Goal: Task Accomplishment & Management: Manage account settings

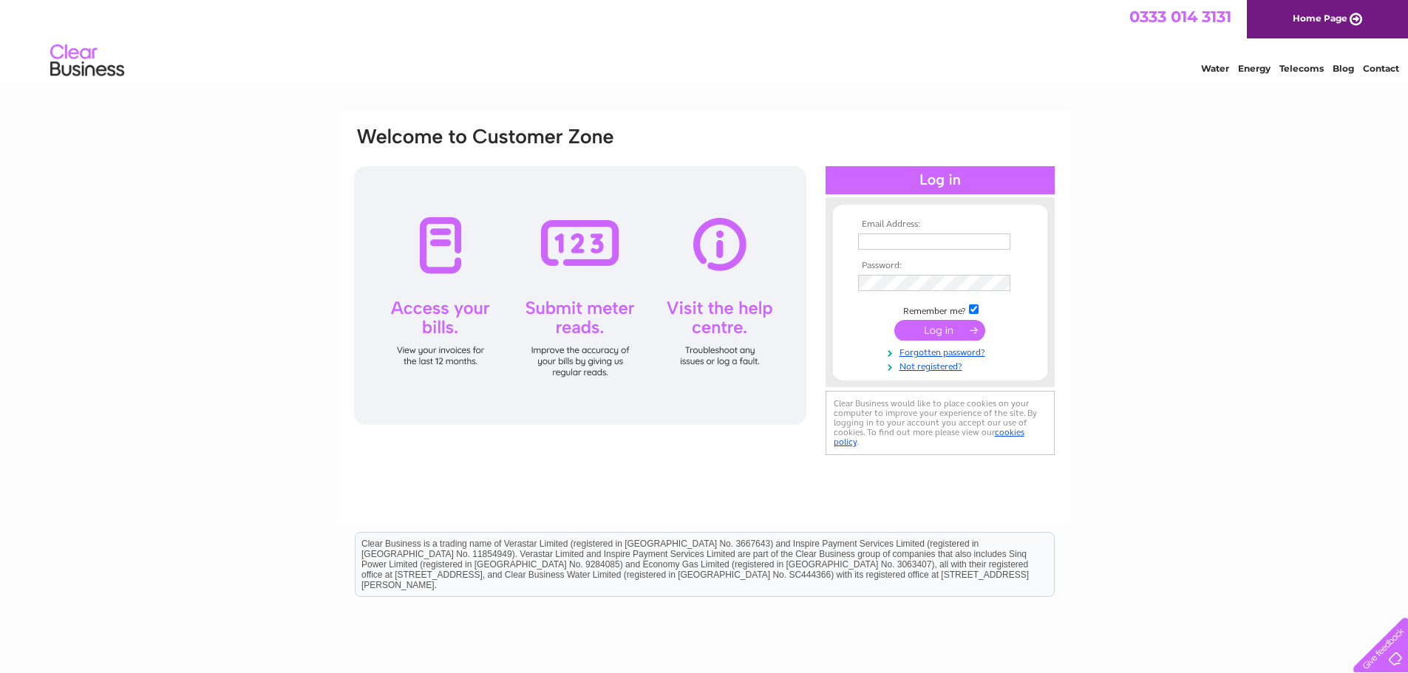
click at [921, 245] on input "text" at bounding box center [934, 242] width 152 height 16
type input "Brian.CLARKE"
click at [951, 334] on td at bounding box center [939, 330] width 171 height 28
click at [898, 239] on input "text" at bounding box center [934, 242] width 152 height 16
type input "Brian.CLARKE"
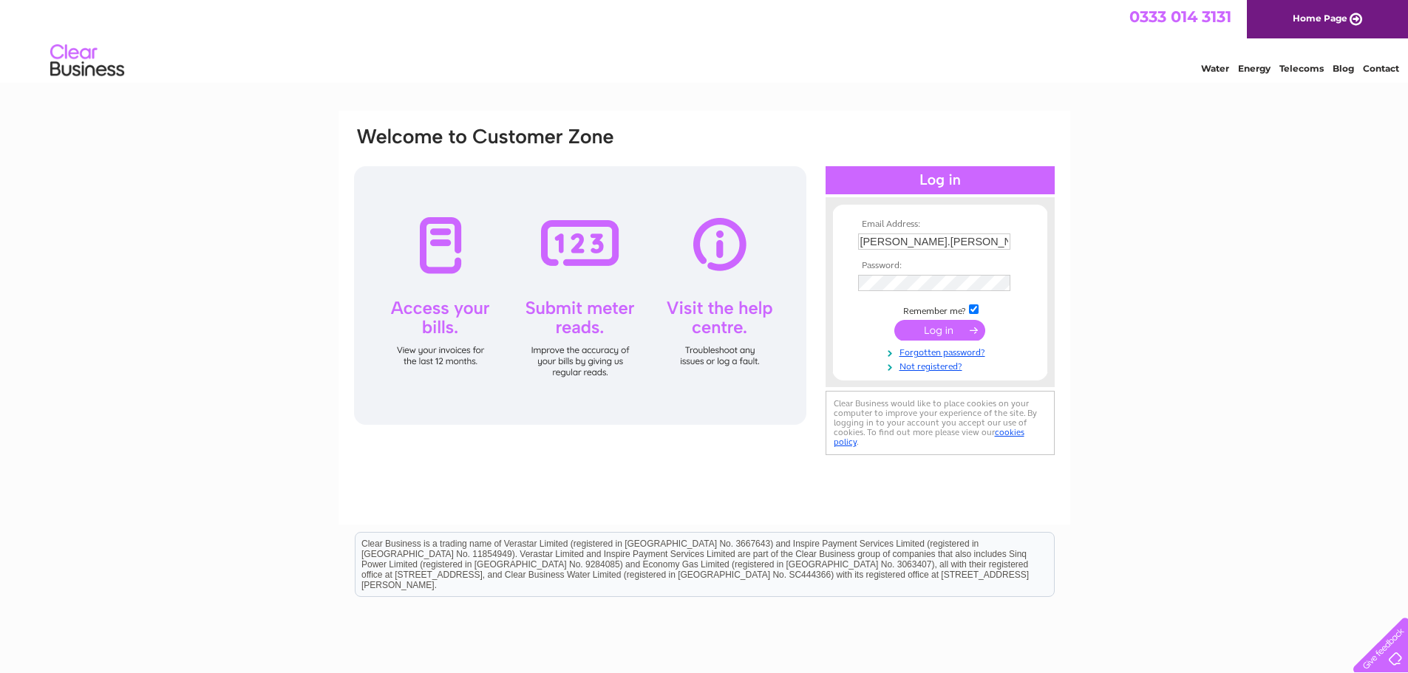
drag, startPoint x: 940, startPoint y: 240, endPoint x: 849, endPoint y: 239, distance: 91.7
click at [849, 239] on form "Email Address: Brian.CLARKE Password:" at bounding box center [940, 296] width 214 height 153
type input "office"
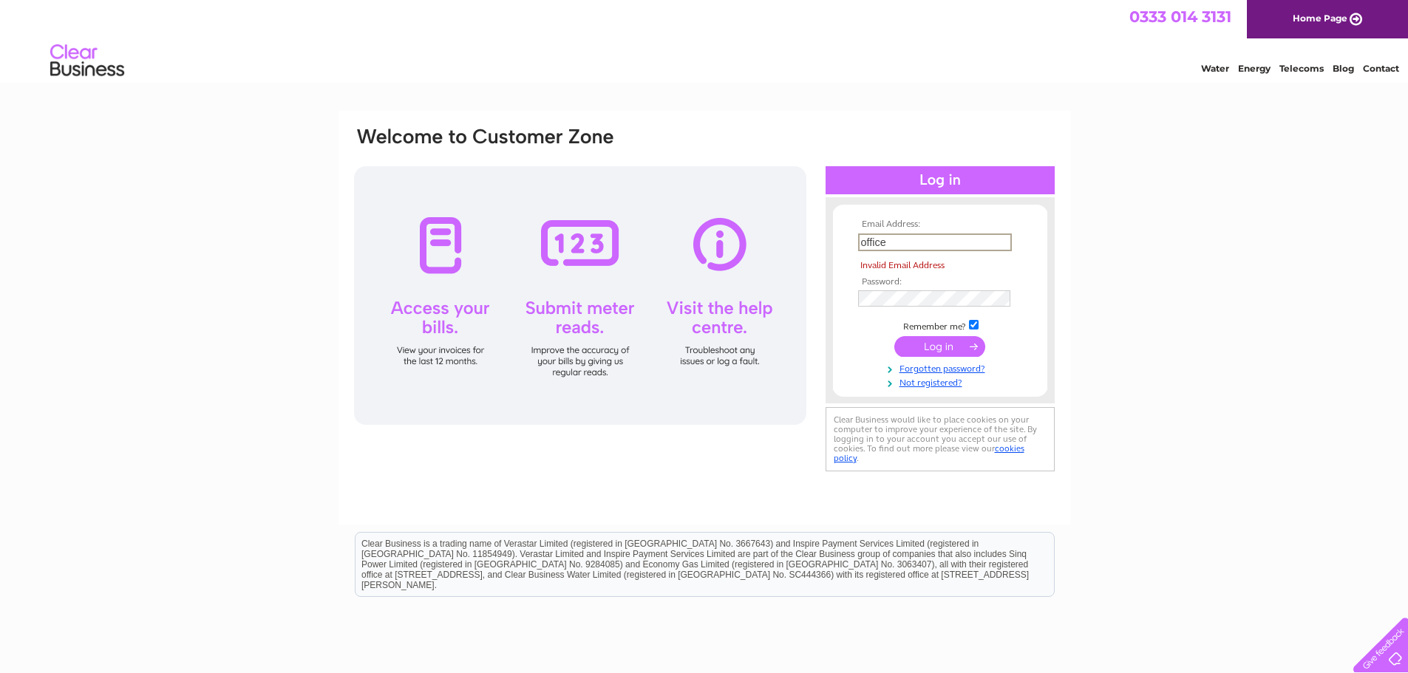
drag, startPoint x: 911, startPoint y: 288, endPoint x: 906, endPoint y: 245, distance: 42.4
click at [906, 245] on input "office" at bounding box center [935, 243] width 154 height 18
drag, startPoint x: 905, startPoint y: 245, endPoint x: 796, endPoint y: 218, distance: 111.9
click at [800, 222] on div "Email Address: office Invalid Email Address Password:" at bounding box center [705, 301] width 704 height 350
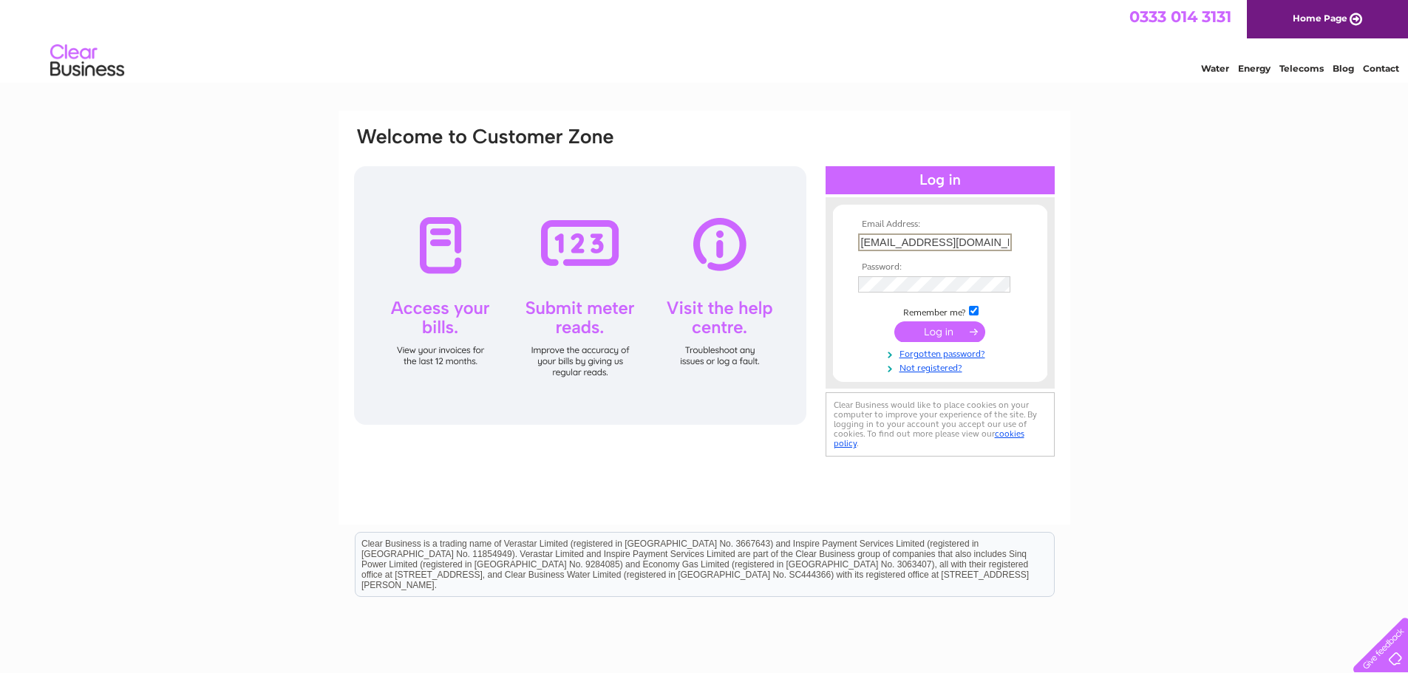
type input "office@warrenpointgolf.com"
click at [775, 286] on div "Email Address: office@warrenpointgolf.com Password:" at bounding box center [705, 293] width 704 height 335
click at [901, 330] on input "submit" at bounding box center [939, 332] width 91 height 21
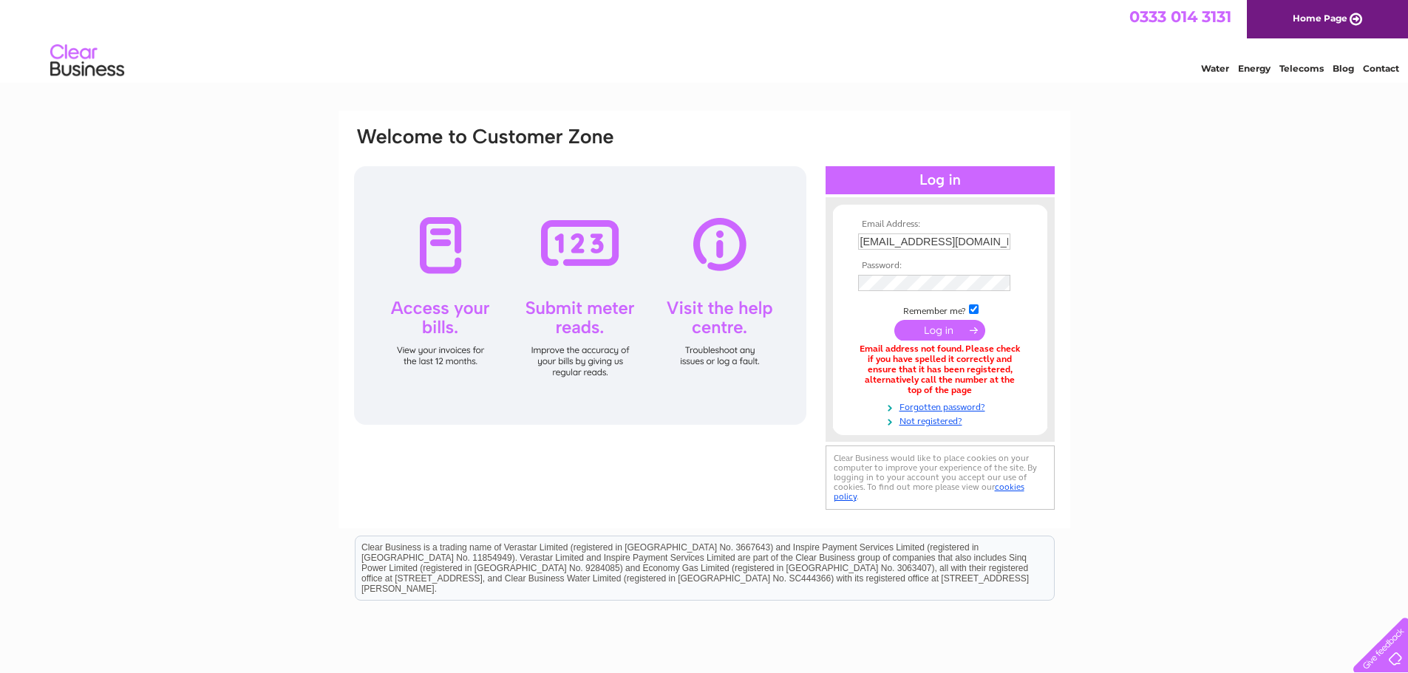
click at [883, 242] on input "office@warrenpointgolf.com" at bounding box center [934, 242] width 152 height 16
type input "secretary@warrenpointgolf.com"
click at [903, 335] on input "submit" at bounding box center [939, 332] width 91 height 21
click at [907, 333] on input "submit" at bounding box center [939, 330] width 91 height 21
click at [901, 242] on input "secretary@warrenpointgolf.com" at bounding box center [935, 243] width 154 height 18
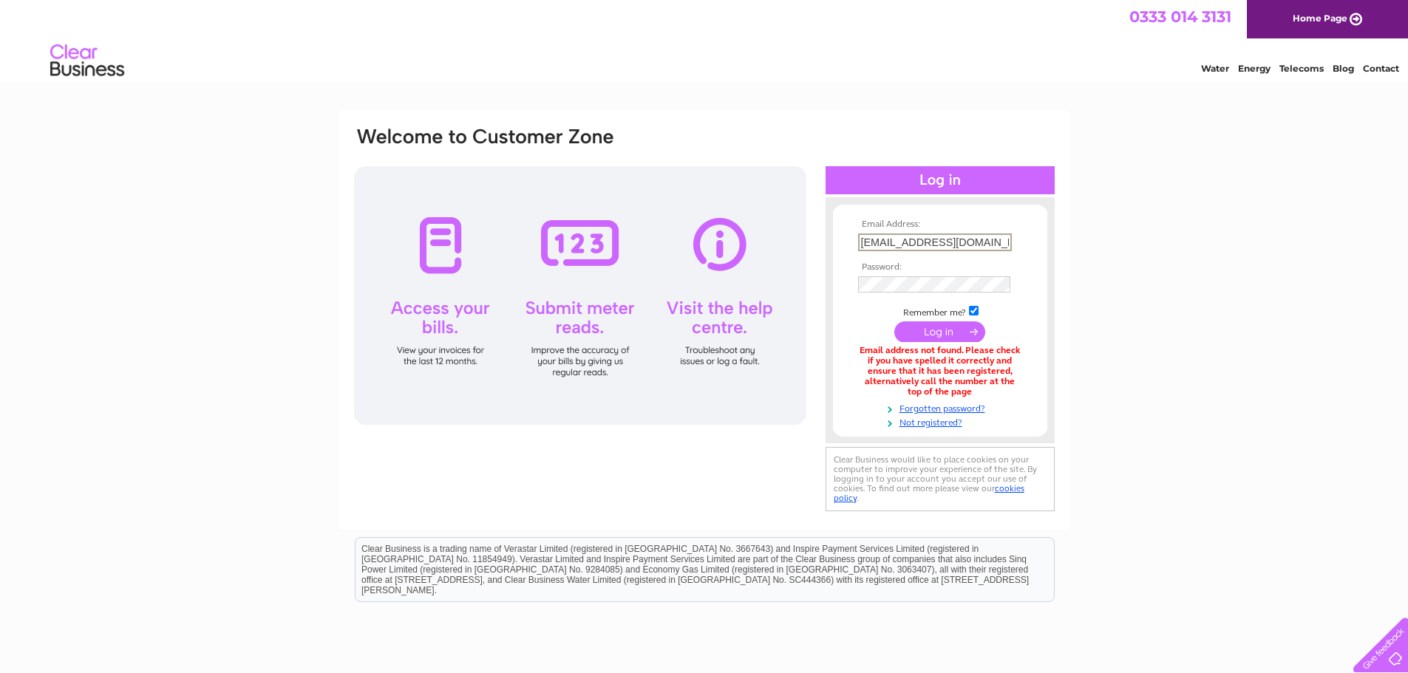
click at [905, 244] on input "secretary@warrenpointgolf.com" at bounding box center [935, 243] width 154 height 18
click at [987, 246] on input "secretary@warrenpointgolf.com" at bounding box center [935, 243] width 154 height 18
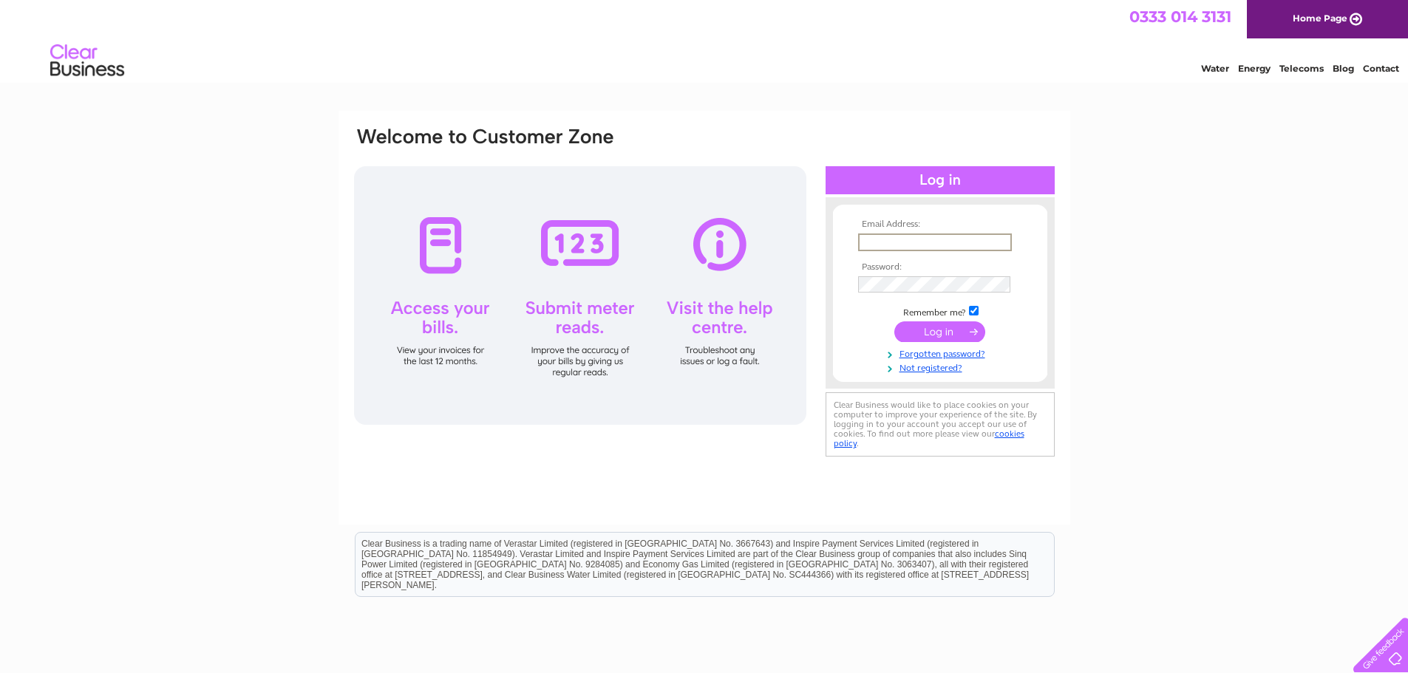
click at [883, 241] on input "text" at bounding box center [935, 243] width 154 height 18
type input "[EMAIL_ADDRESS][DOMAIN_NAME]"
click at [913, 333] on input "submit" at bounding box center [939, 332] width 91 height 21
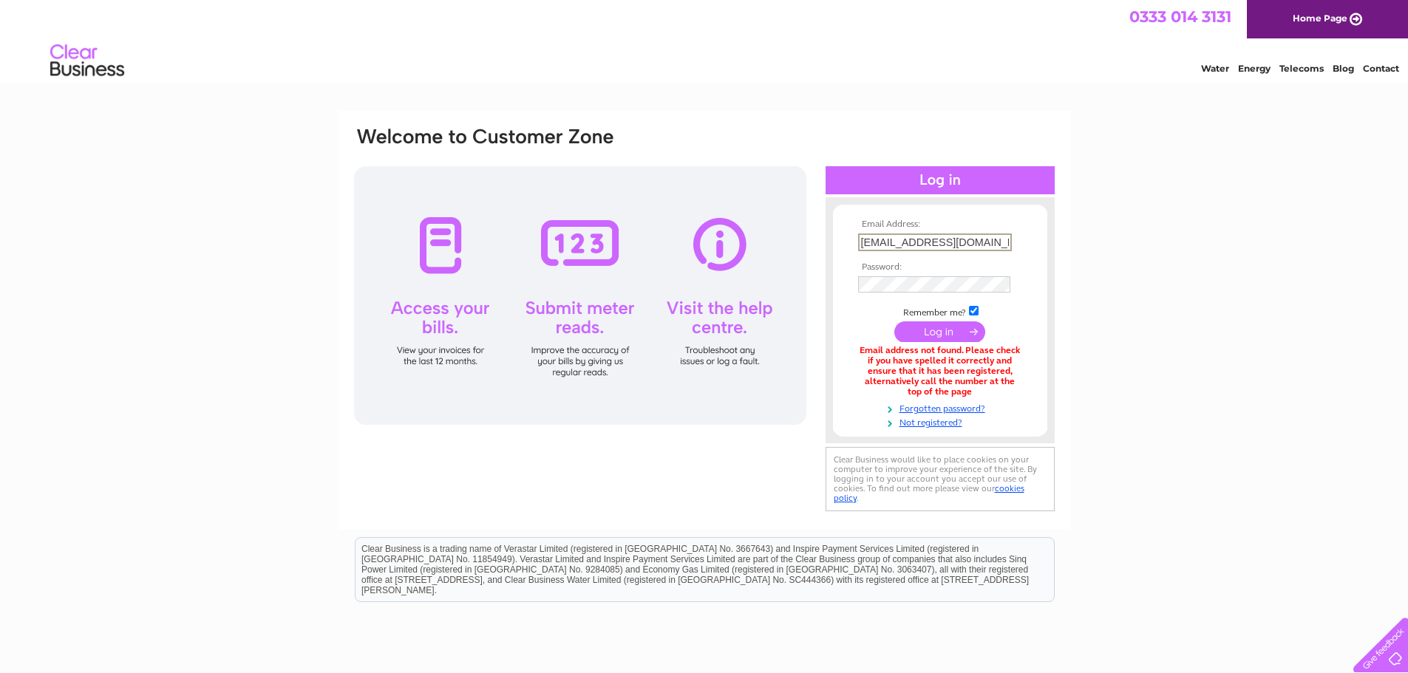
drag, startPoint x: 1002, startPoint y: 239, endPoint x: 823, endPoint y: 258, distance: 180.6
click at [823, 258] on div "Email Address: [EMAIL_ADDRESS][DOMAIN_NAME] Password:" at bounding box center [705, 321] width 704 height 390
